Goal: Task Accomplishment & Management: Manage account settings

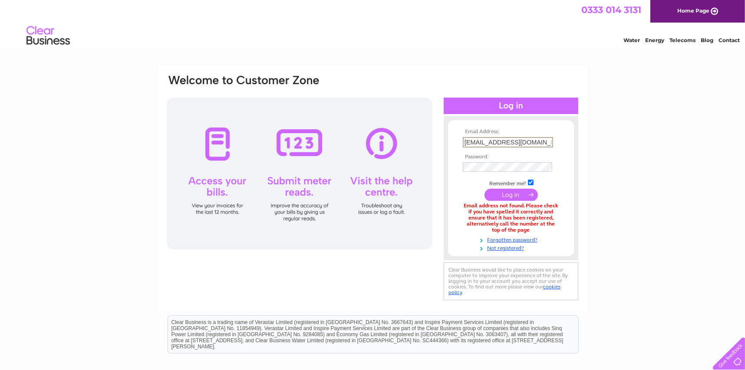
scroll to position [0, 7]
drag, startPoint x: 518, startPoint y: 141, endPoint x: 711, endPoint y: 138, distance: 192.3
click at [711, 138] on div "Email Address: angus.colquhoun@cvhspirits.com Password:" at bounding box center [372, 262] width 745 height 395
type input "[EMAIL_ADDRESS][DOMAIN_NAME]"
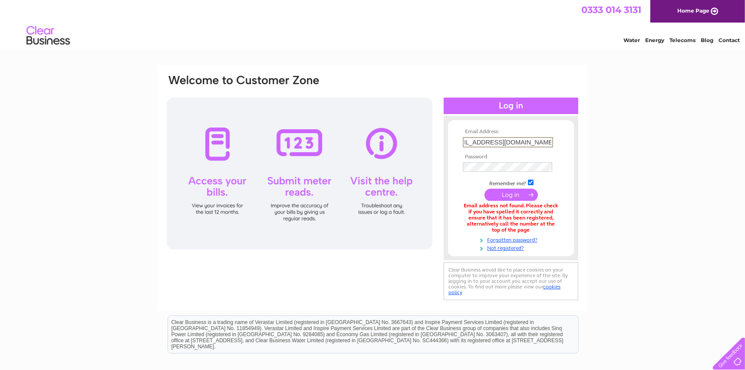
scroll to position [0, 0]
click at [485, 189] on input "submit" at bounding box center [511, 195] width 53 height 12
